Goal: Check status: Check status

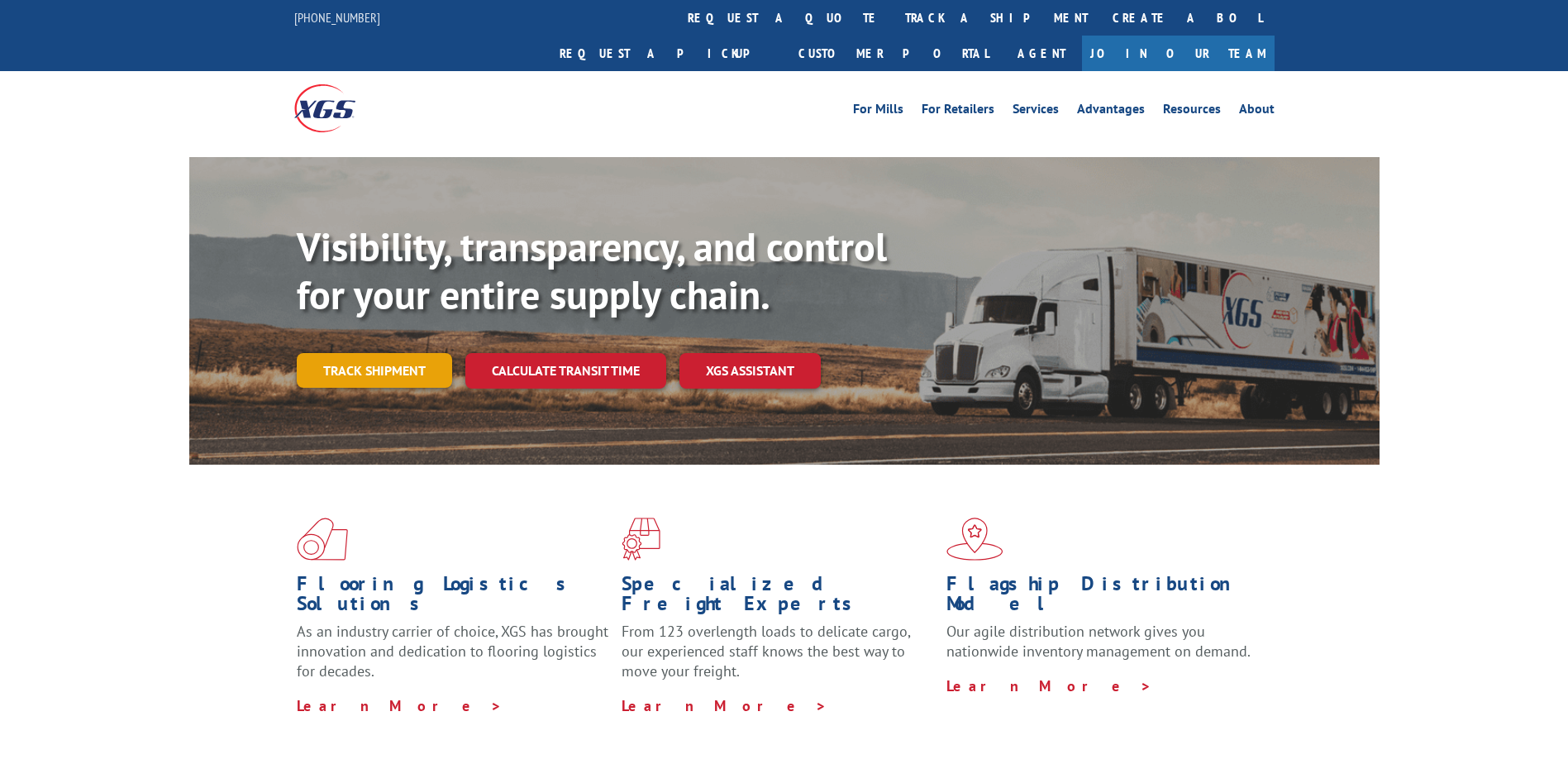
click at [375, 353] on link "Track shipment" at bounding box center [375, 370] width 156 height 35
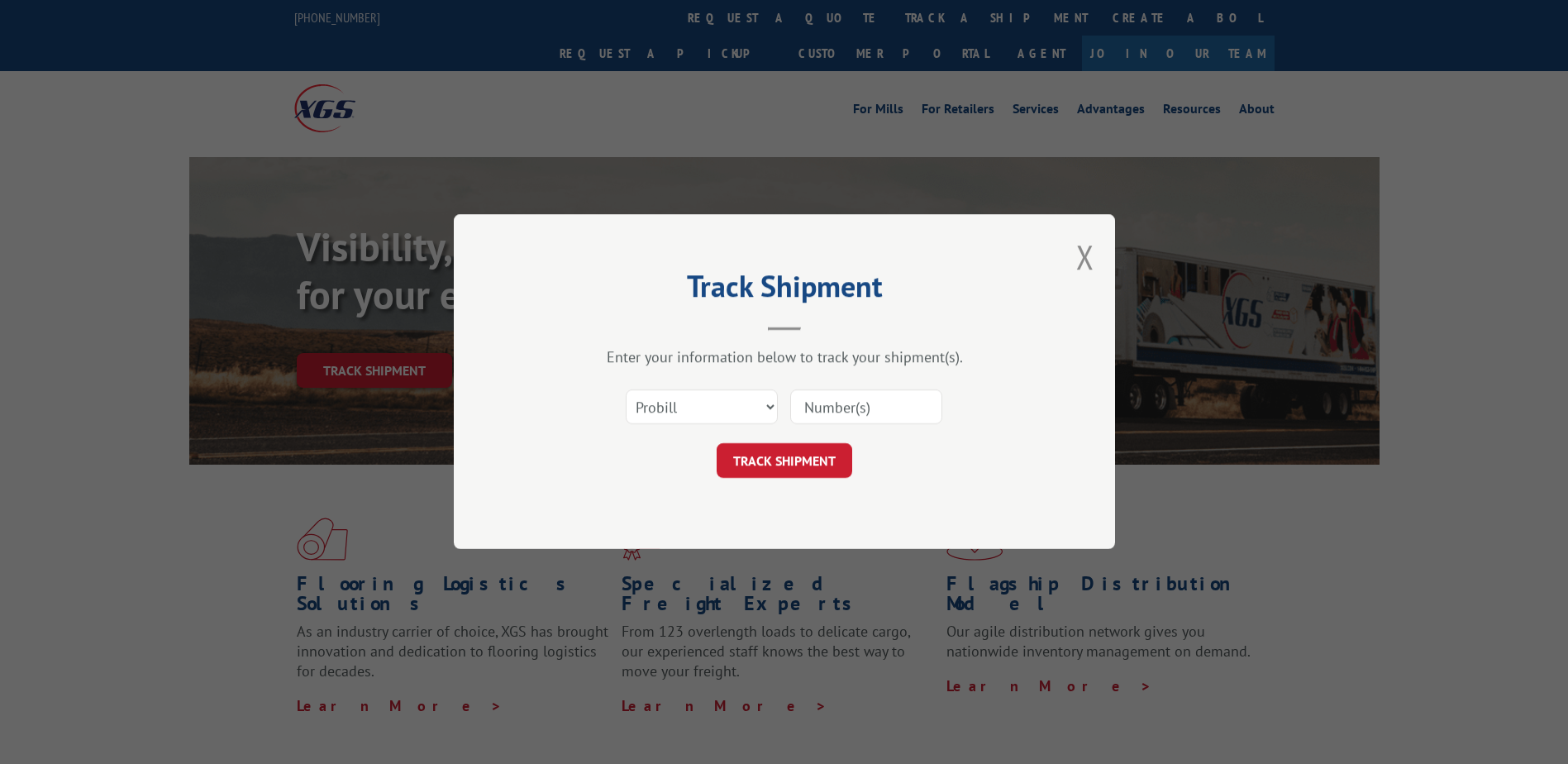
click at [58, 297] on div "Track Shipment Enter your information below to track your shipment(s). Select c…" at bounding box center [784, 382] width 1568 height 764
click at [773, 410] on select "Select category... Probill BOL PO" at bounding box center [702, 408] width 152 height 35
click at [832, 409] on input at bounding box center [866, 408] width 152 height 35
type input "17059469"
click at [791, 458] on button "TRACK SHIPMENT" at bounding box center [784, 462] width 136 height 35
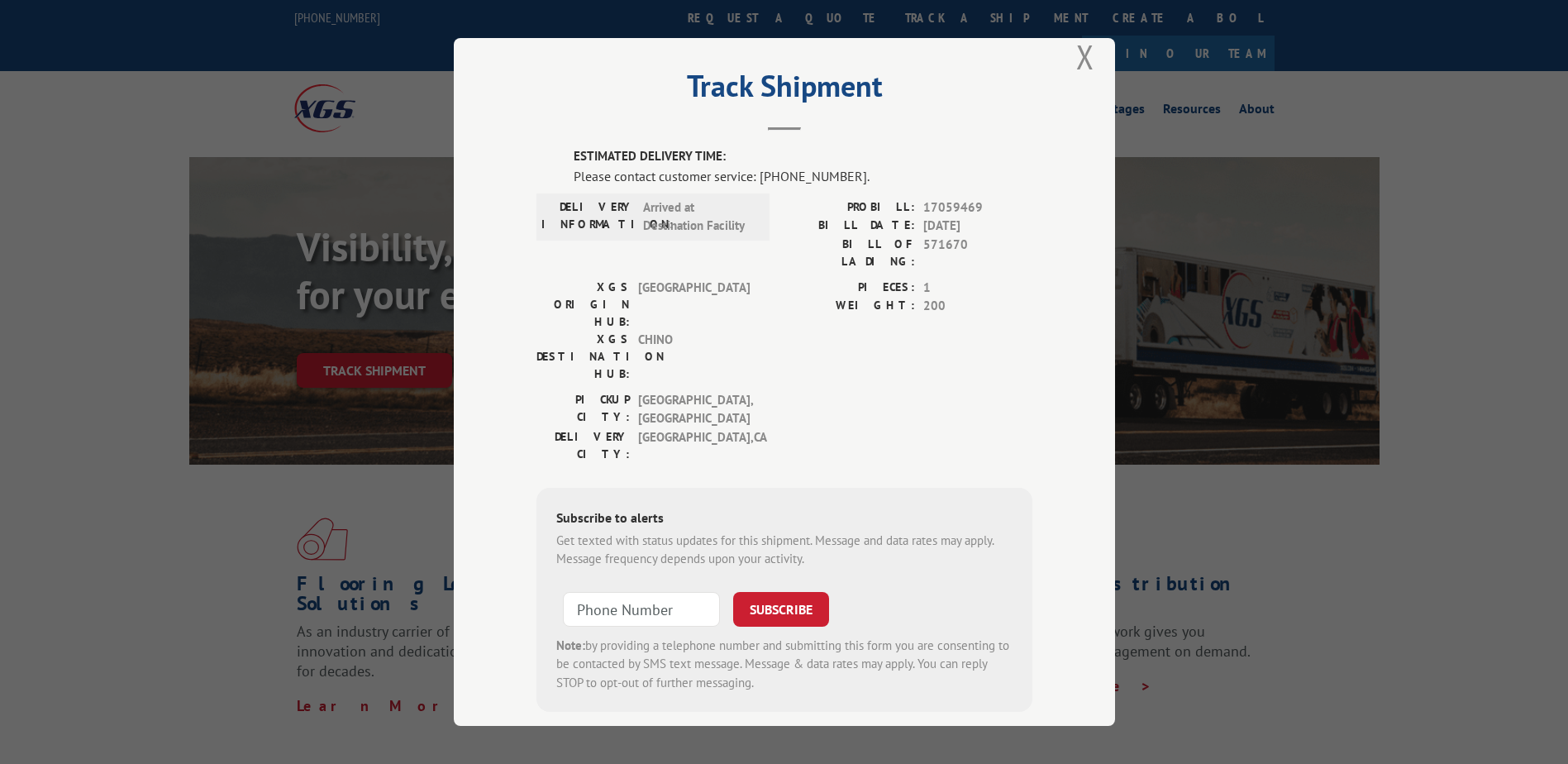
scroll to position [43, 0]
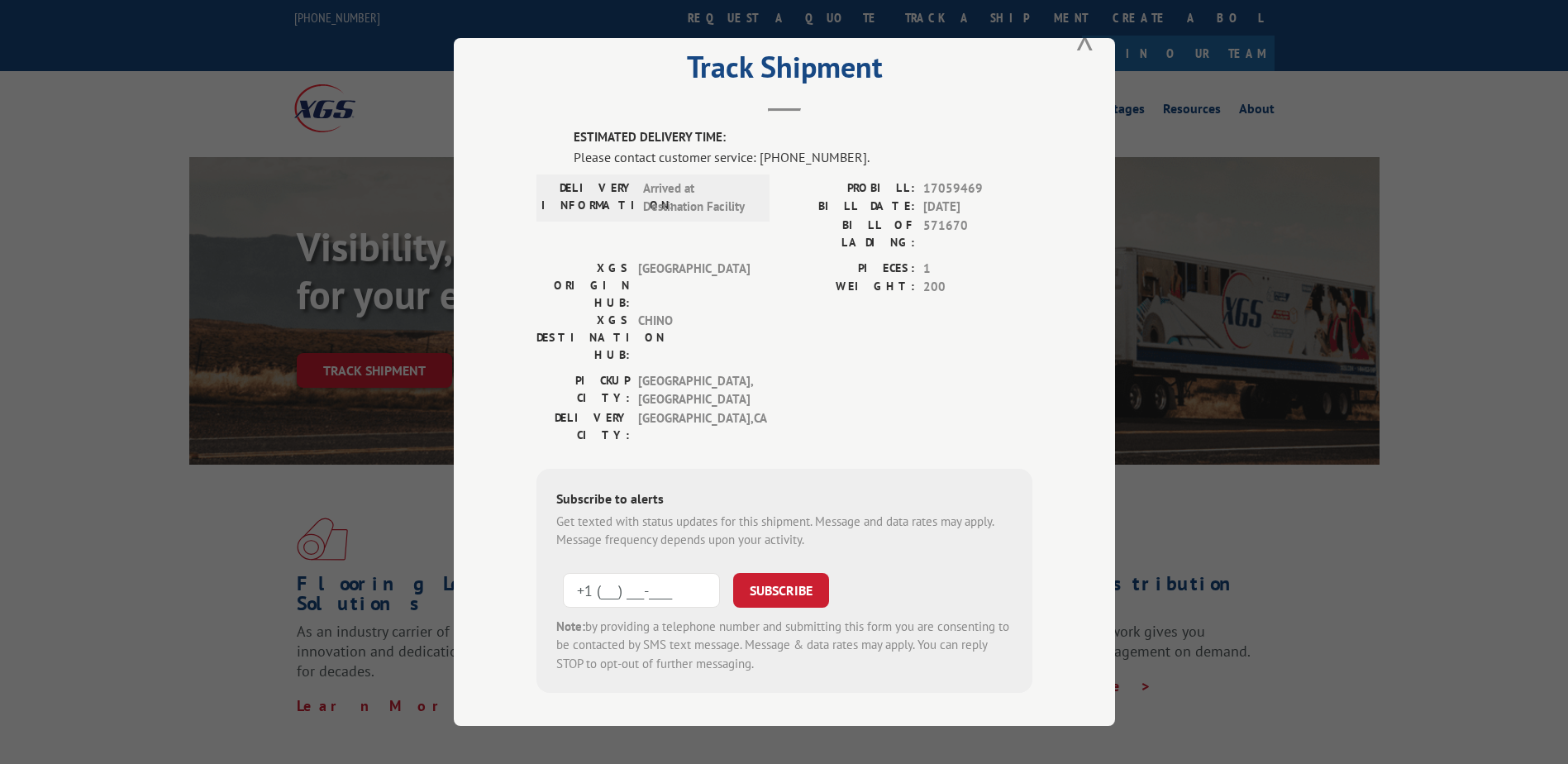
click at [593, 573] on input "+1 (___) ___-____" at bounding box center [641, 590] width 157 height 35
type input "[PHONE_NUMBER]"
click at [780, 573] on button "SUBSCRIBE" at bounding box center [780, 590] width 96 height 35
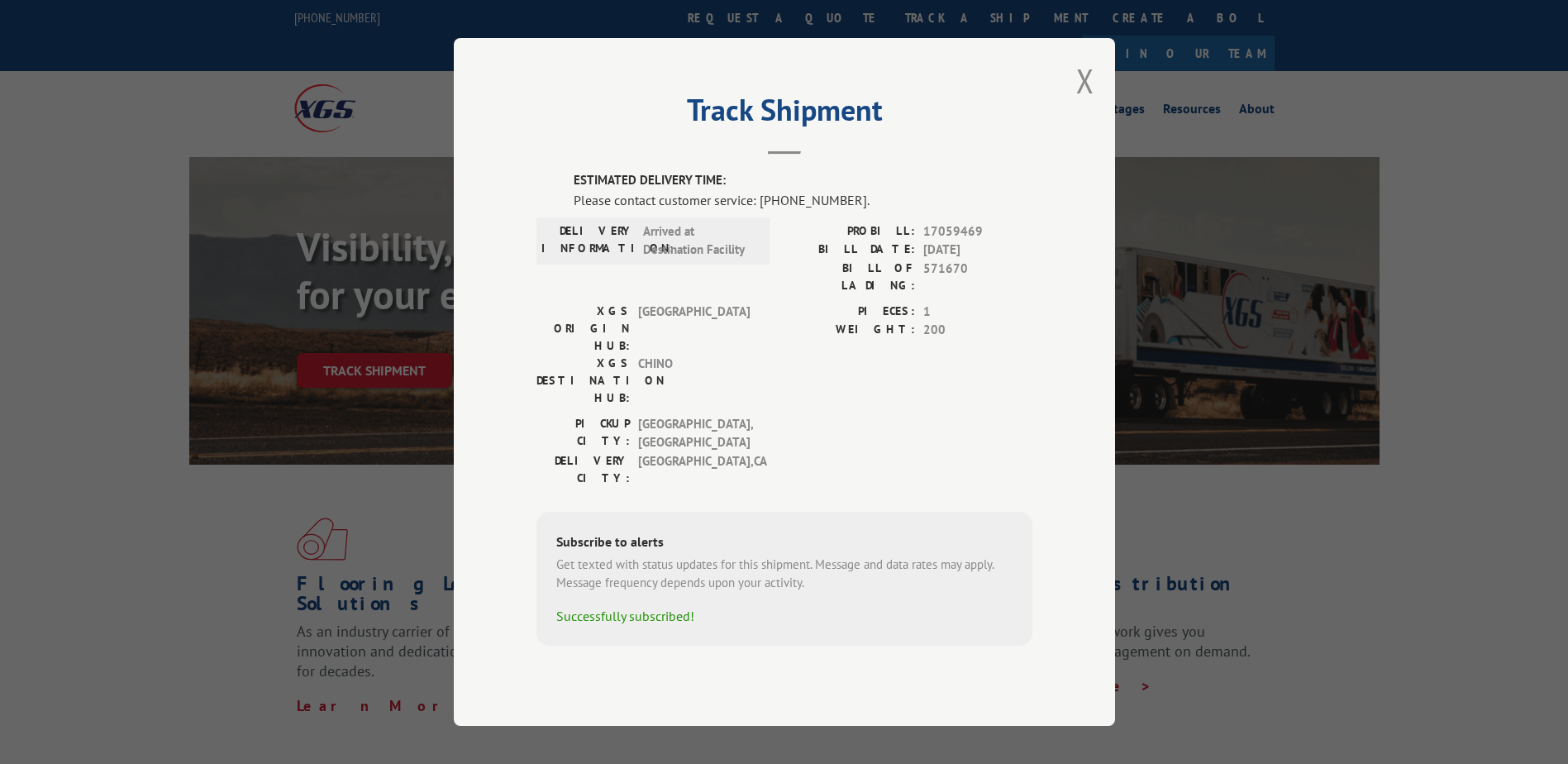
drag, startPoint x: 1079, startPoint y: 94, endPoint x: 1079, endPoint y: 105, distance: 11.0
click at [1079, 96] on button "Close modal" at bounding box center [1085, 81] width 18 height 44
